Goal: Task Accomplishment & Management: Manage account settings

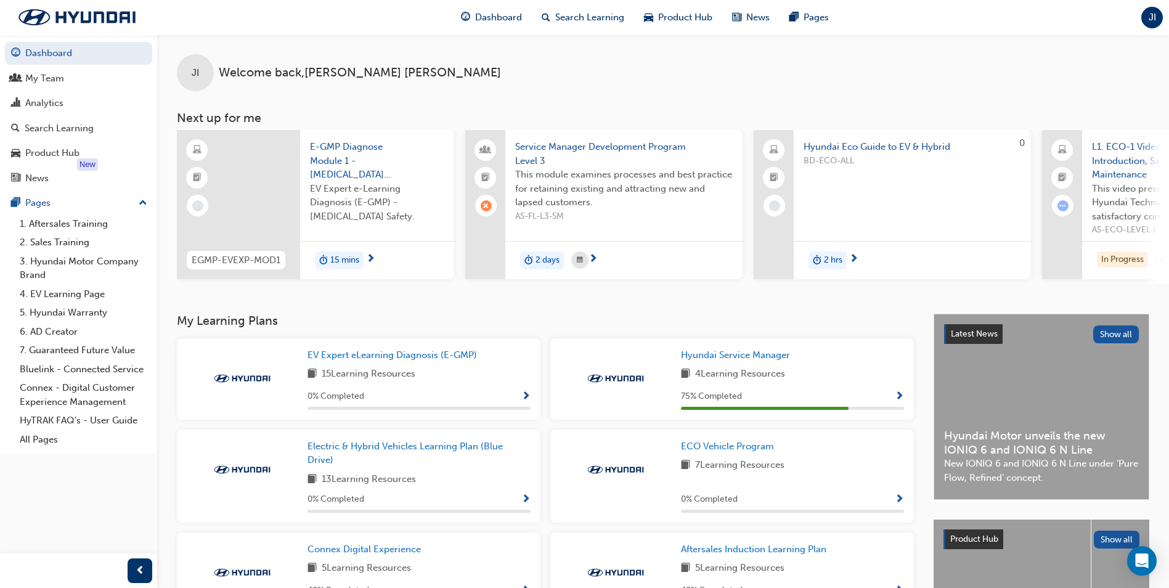
click at [1155, 20] on span "JI" at bounding box center [1152, 17] width 7 height 14
click at [1145, 17] on div "JI" at bounding box center [1152, 18] width 22 height 22
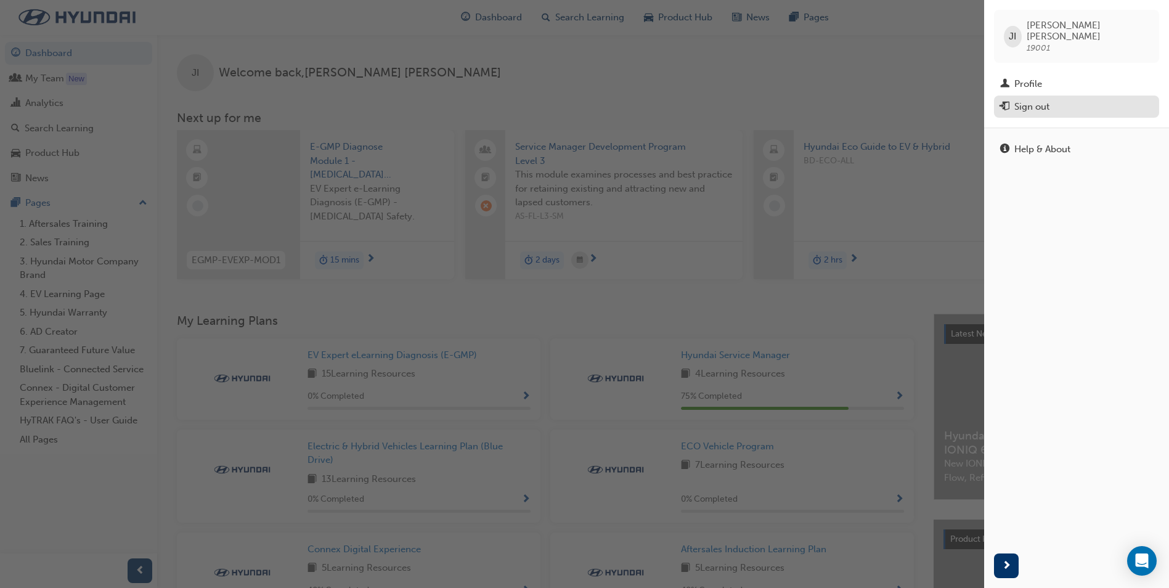
click at [1038, 100] on div "Sign out" at bounding box center [1031, 107] width 35 height 14
